Goal: Task Accomplishment & Management: Use online tool/utility

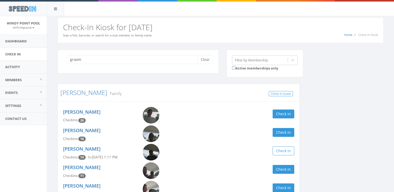
scroll to position [36, 0]
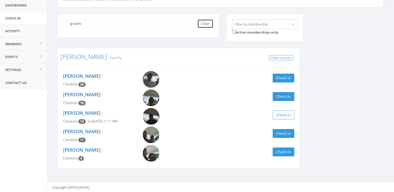
click at [209, 23] on button "Clear" at bounding box center [205, 23] width 16 height 9
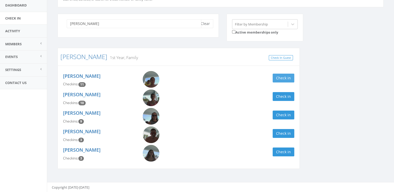
type input "[PERSON_NAME]"
click at [288, 77] on button "Check in" at bounding box center [283, 78] width 22 height 9
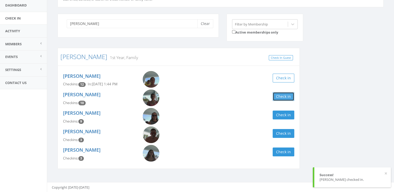
click at [280, 98] on button "Check in" at bounding box center [283, 96] width 22 height 9
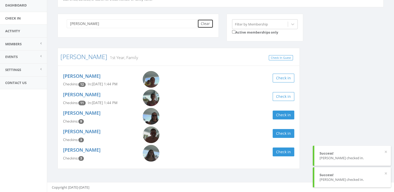
click at [206, 20] on button "Clear" at bounding box center [205, 23] width 16 height 9
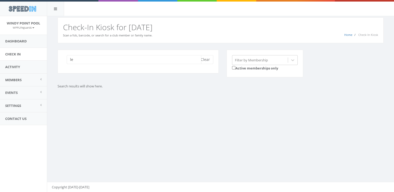
type input "l"
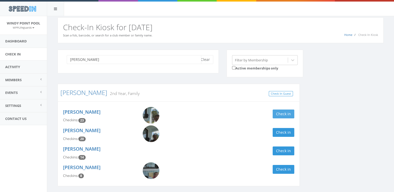
type input "[PERSON_NAME]"
click at [280, 116] on button "Check in" at bounding box center [283, 114] width 22 height 9
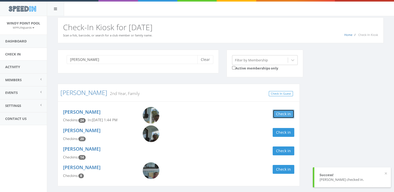
scroll to position [17, 0]
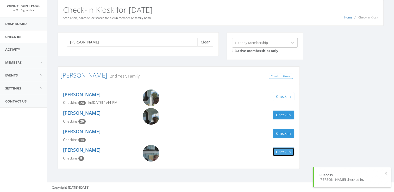
click at [281, 149] on button "Check in" at bounding box center [283, 151] width 22 height 9
click at [203, 41] on button "Clear" at bounding box center [205, 42] width 16 height 9
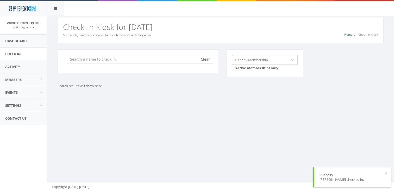
scroll to position [0, 0]
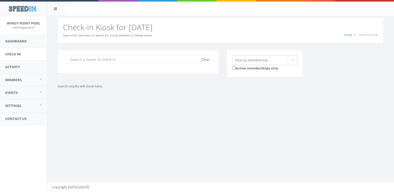
drag, startPoint x: 156, startPoint y: 60, endPoint x: 155, endPoint y: 54, distance: 5.8
click at [155, 54] on div "Clear" at bounding box center [137, 62] width 161 height 24
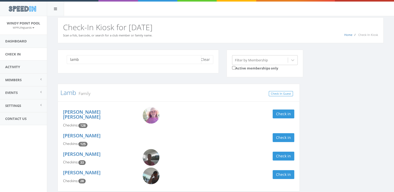
scroll to position [17, 0]
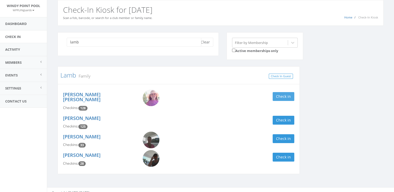
type input "lamb"
click at [280, 95] on button "Check in" at bounding box center [283, 96] width 22 height 9
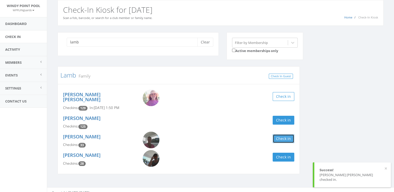
click at [275, 134] on button "Check in" at bounding box center [283, 138] width 22 height 9
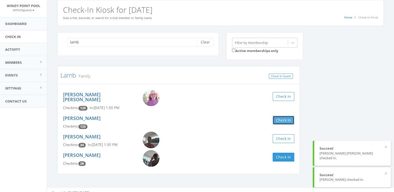
click at [285, 116] on button "Check in" at bounding box center [283, 120] width 22 height 9
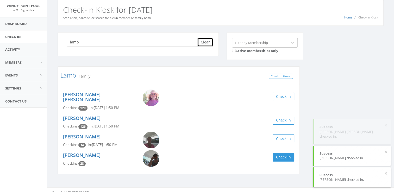
click at [204, 44] on button "Clear" at bounding box center [205, 42] width 16 height 9
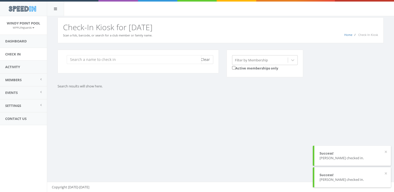
scroll to position [0, 0]
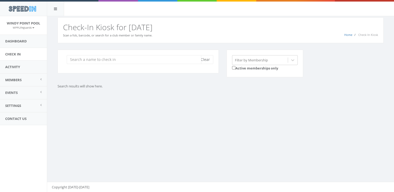
click at [183, 59] on input "search" at bounding box center [134, 59] width 134 height 9
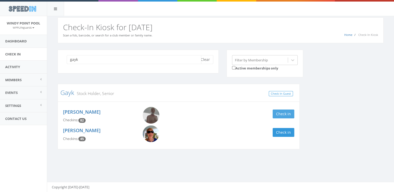
type input "gayk"
click at [281, 115] on button "Check in" at bounding box center [283, 114] width 22 height 9
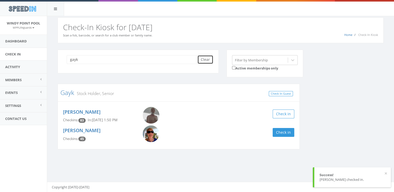
click at [203, 62] on button "Clear" at bounding box center [205, 59] width 16 height 9
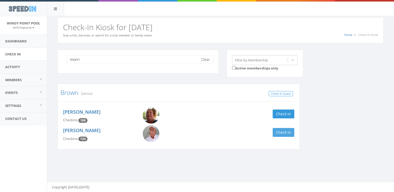
type input "morri"
click at [281, 132] on button "Check in" at bounding box center [283, 132] width 22 height 9
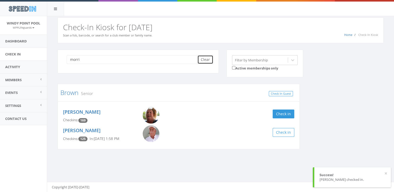
click at [205, 60] on button "Clear" at bounding box center [205, 59] width 16 height 9
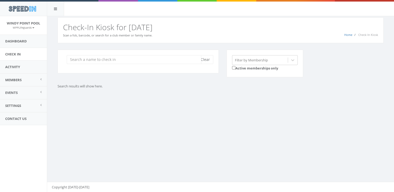
click at [191, 60] on input "search" at bounding box center [134, 59] width 134 height 9
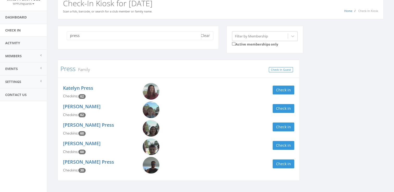
scroll to position [36, 0]
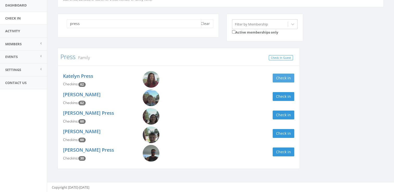
type input "press"
click at [285, 76] on button "Check in" at bounding box center [283, 78] width 22 height 9
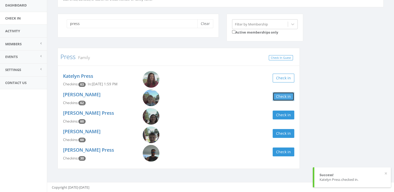
click at [288, 97] on button "Check in" at bounding box center [283, 96] width 22 height 9
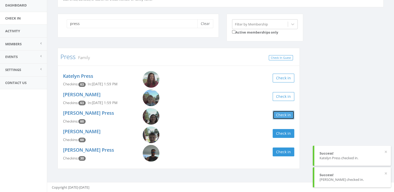
click at [287, 113] on button "Check in" at bounding box center [283, 115] width 22 height 9
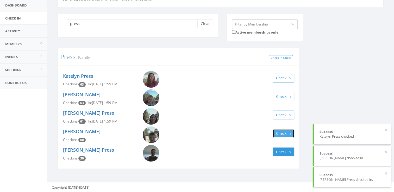
click at [279, 132] on button "Check in" at bounding box center [283, 133] width 22 height 9
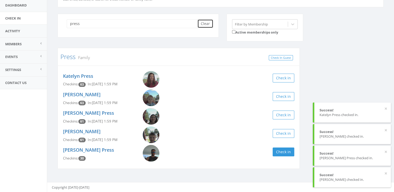
click at [203, 22] on button "Clear" at bounding box center [205, 23] width 16 height 9
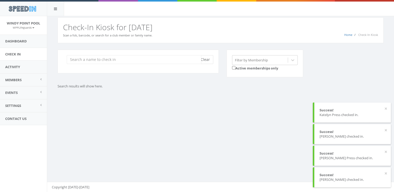
scroll to position [0, 0]
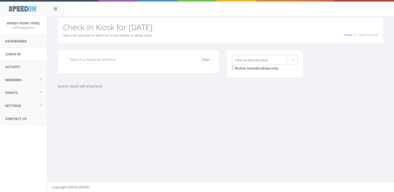
click at [146, 62] on input "search" at bounding box center [134, 59] width 134 height 9
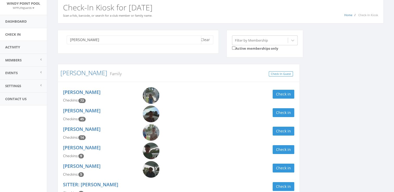
scroll to position [21, 0]
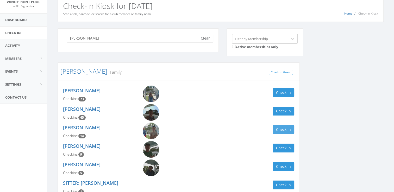
type input "[PERSON_NAME]"
click at [281, 129] on button "Check in" at bounding box center [283, 129] width 22 height 9
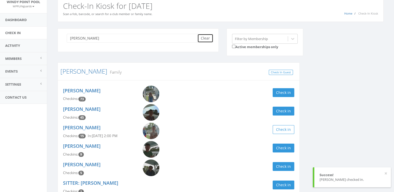
click at [207, 37] on button "Clear" at bounding box center [205, 38] width 16 height 9
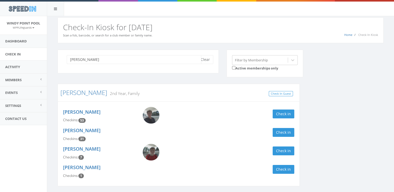
scroll to position [17, 0]
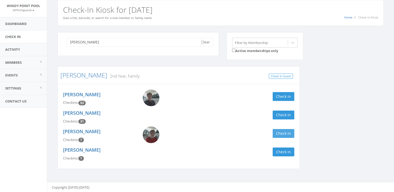
type input "[PERSON_NAME]"
click at [286, 132] on button "Check in" at bounding box center [283, 133] width 22 height 9
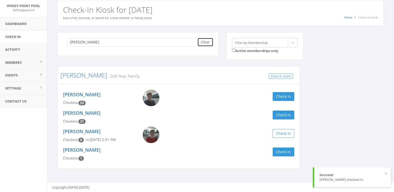
click at [205, 40] on button "Clear" at bounding box center [205, 42] width 16 height 9
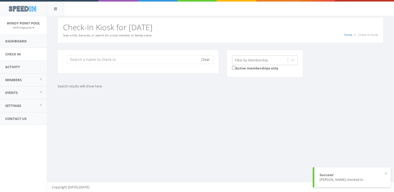
scroll to position [0, 0]
click at [139, 60] on input "search" at bounding box center [134, 59] width 134 height 9
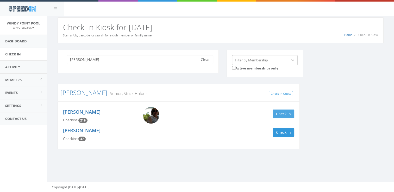
type input "[PERSON_NAME]"
click at [280, 114] on button "Check in" at bounding box center [283, 114] width 22 height 9
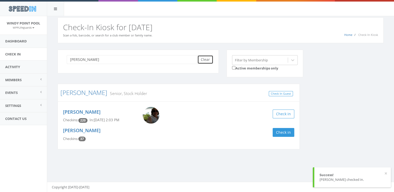
drag, startPoint x: 200, startPoint y: 55, endPoint x: 198, endPoint y: 62, distance: 7.5
click at [200, 54] on div "[PERSON_NAME] Clear" at bounding box center [137, 62] width 161 height 24
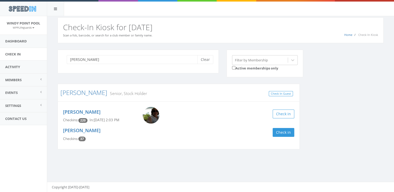
click at [201, 46] on div "[PERSON_NAME] Clear Filter by Membership Active memberships only [PERSON_NAME] …" at bounding box center [220, 108] width 346 height 130
click at [202, 60] on button "Clear" at bounding box center [205, 59] width 16 height 9
type input "goity"
click at [282, 114] on button "Check in" at bounding box center [283, 114] width 22 height 9
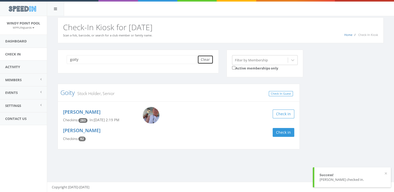
click at [206, 58] on button "Clear" at bounding box center [205, 59] width 16 height 9
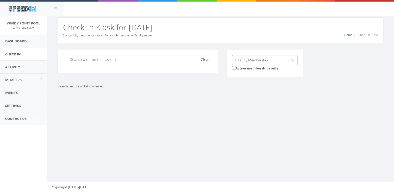
click at [192, 59] on input "search" at bounding box center [134, 59] width 134 height 9
click at [168, 58] on input "search" at bounding box center [134, 59] width 134 height 9
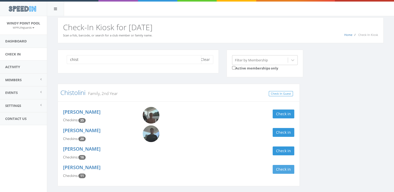
type input "chist"
click at [280, 170] on button "Check in" at bounding box center [283, 169] width 22 height 9
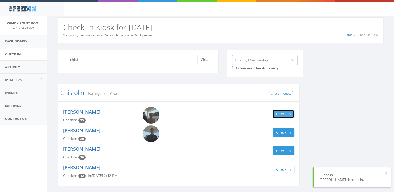
click at [288, 113] on button "Check in" at bounding box center [283, 114] width 22 height 9
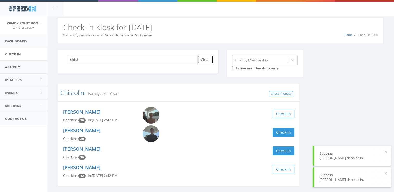
click at [208, 59] on button "Clear" at bounding box center [205, 59] width 16 height 9
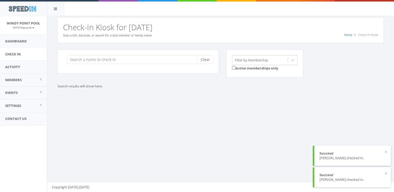
click at [170, 163] on div "You are using Internet Explorer, which is an old, insecure browser that does no…" at bounding box center [220, 104] width 347 height 176
